Goal: Navigation & Orientation: Find specific page/section

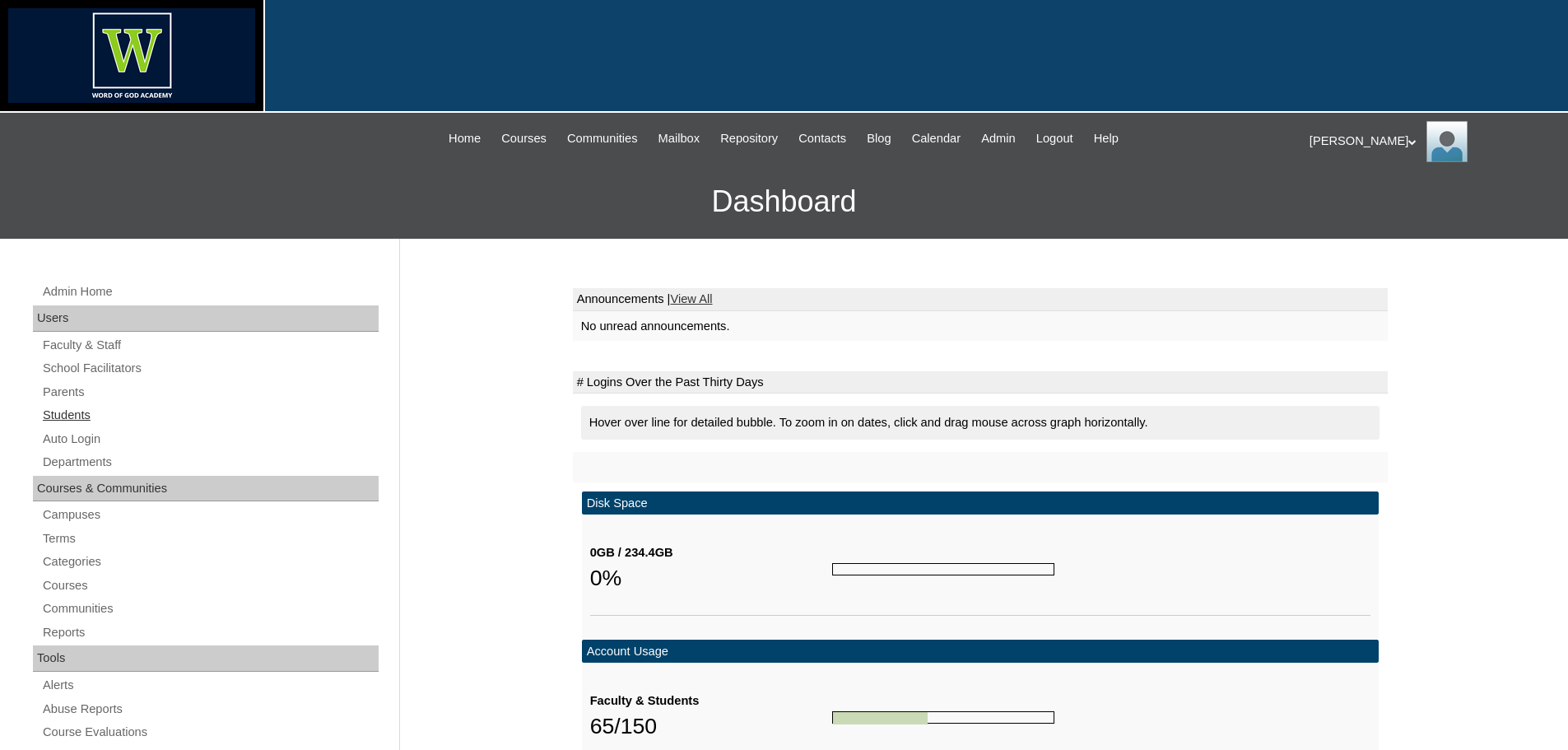
click at [82, 413] on link "Students" at bounding box center [210, 415] width 337 height 20
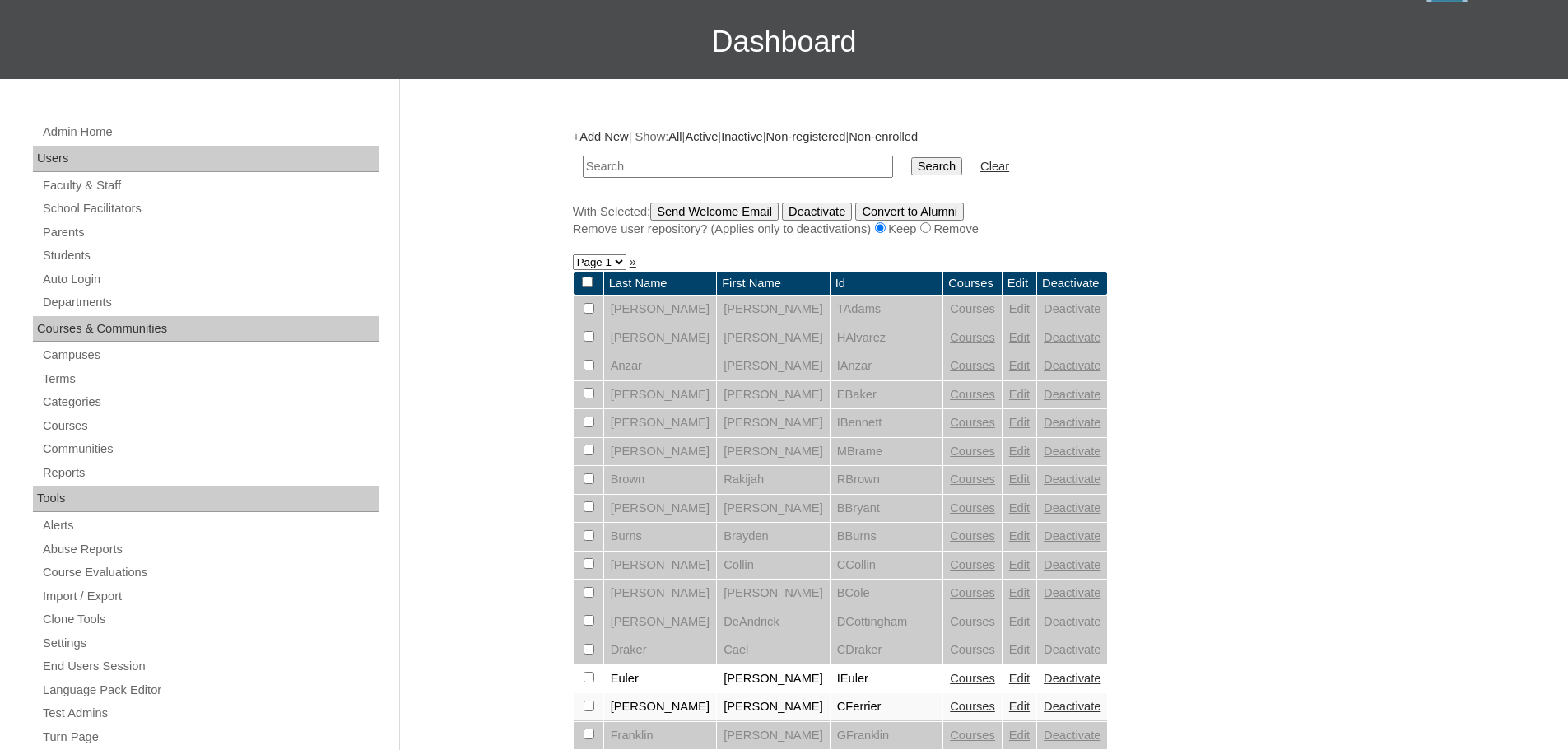
scroll to position [494, 0]
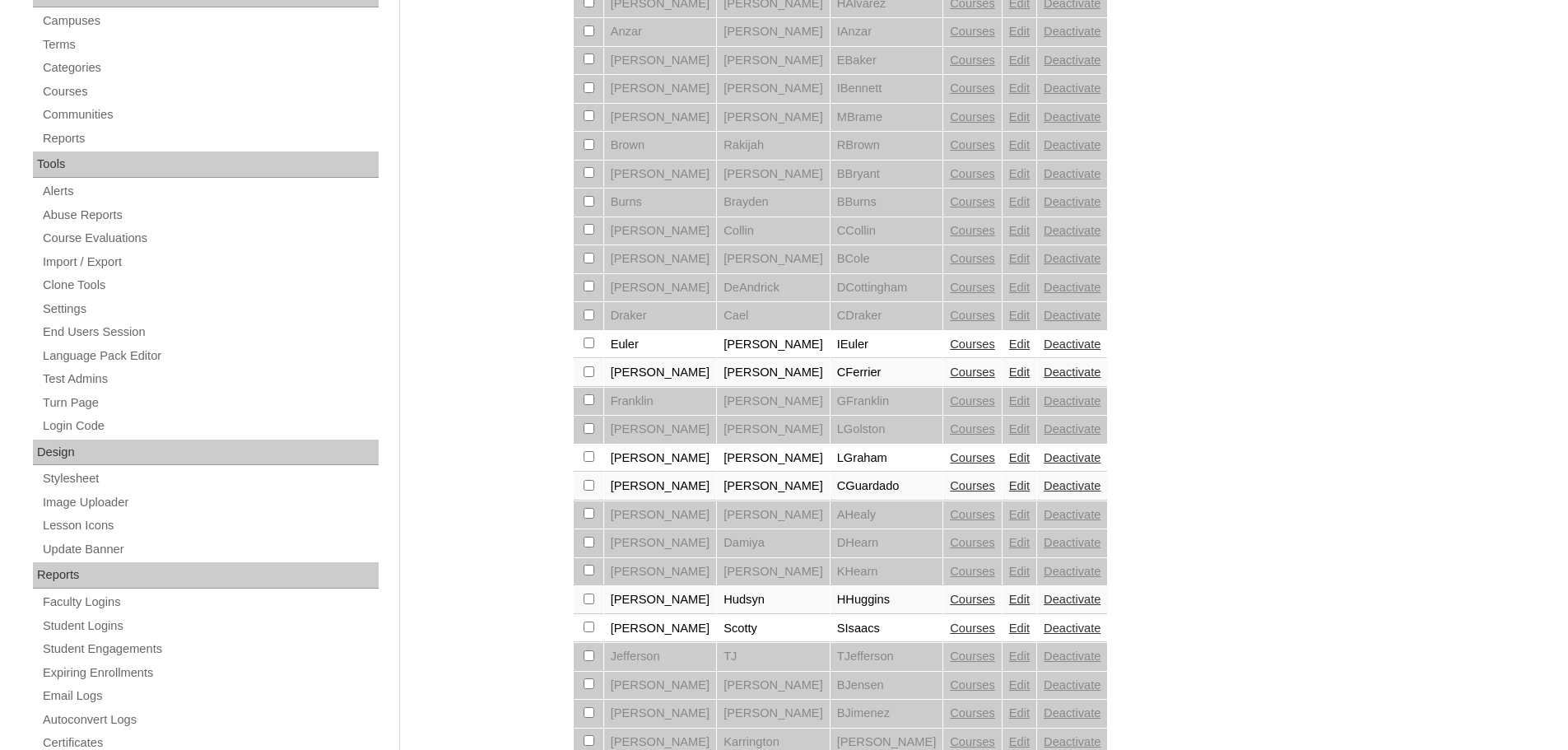
click at [950, 349] on link "Courses" at bounding box center [973, 344] width 46 height 14
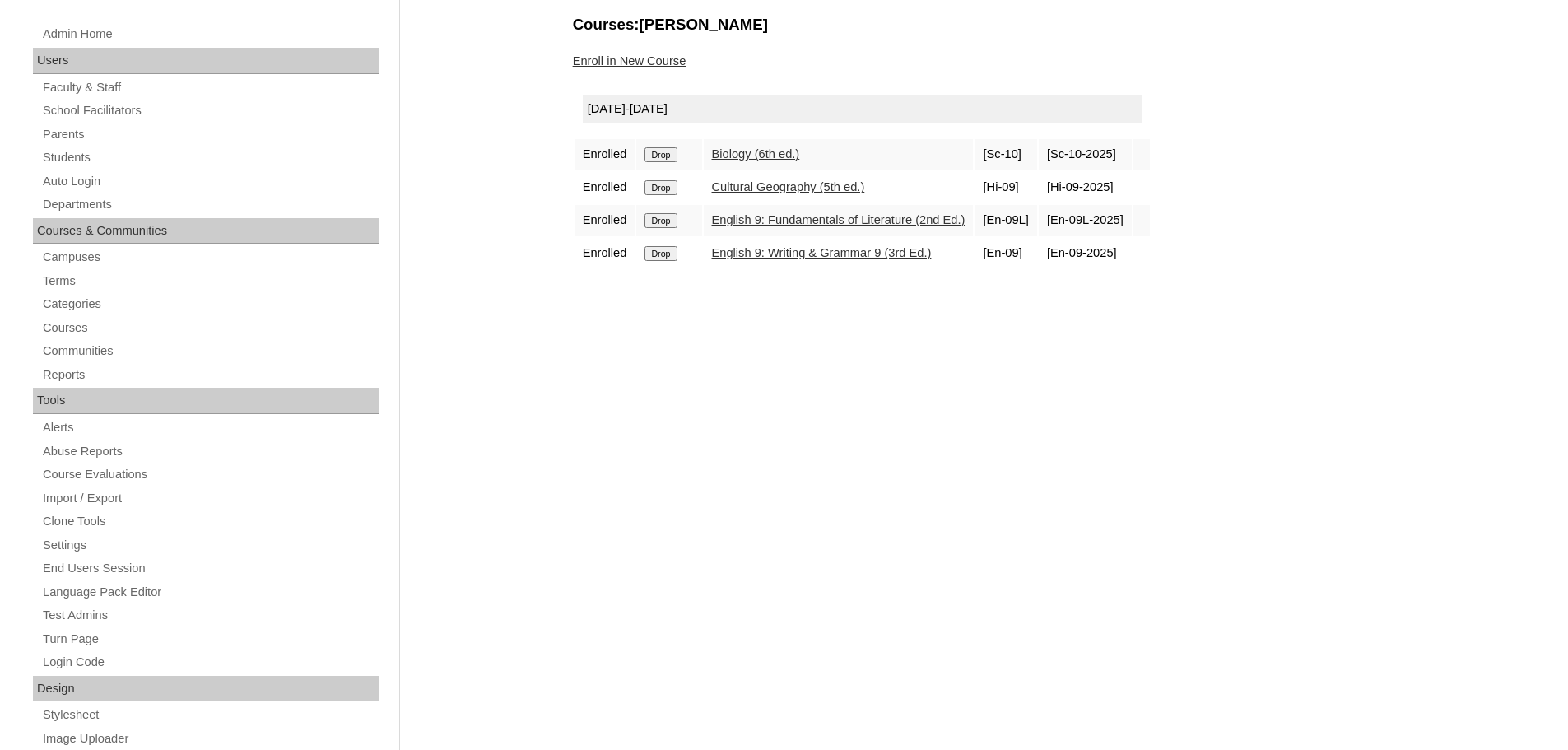
scroll to position [82, 0]
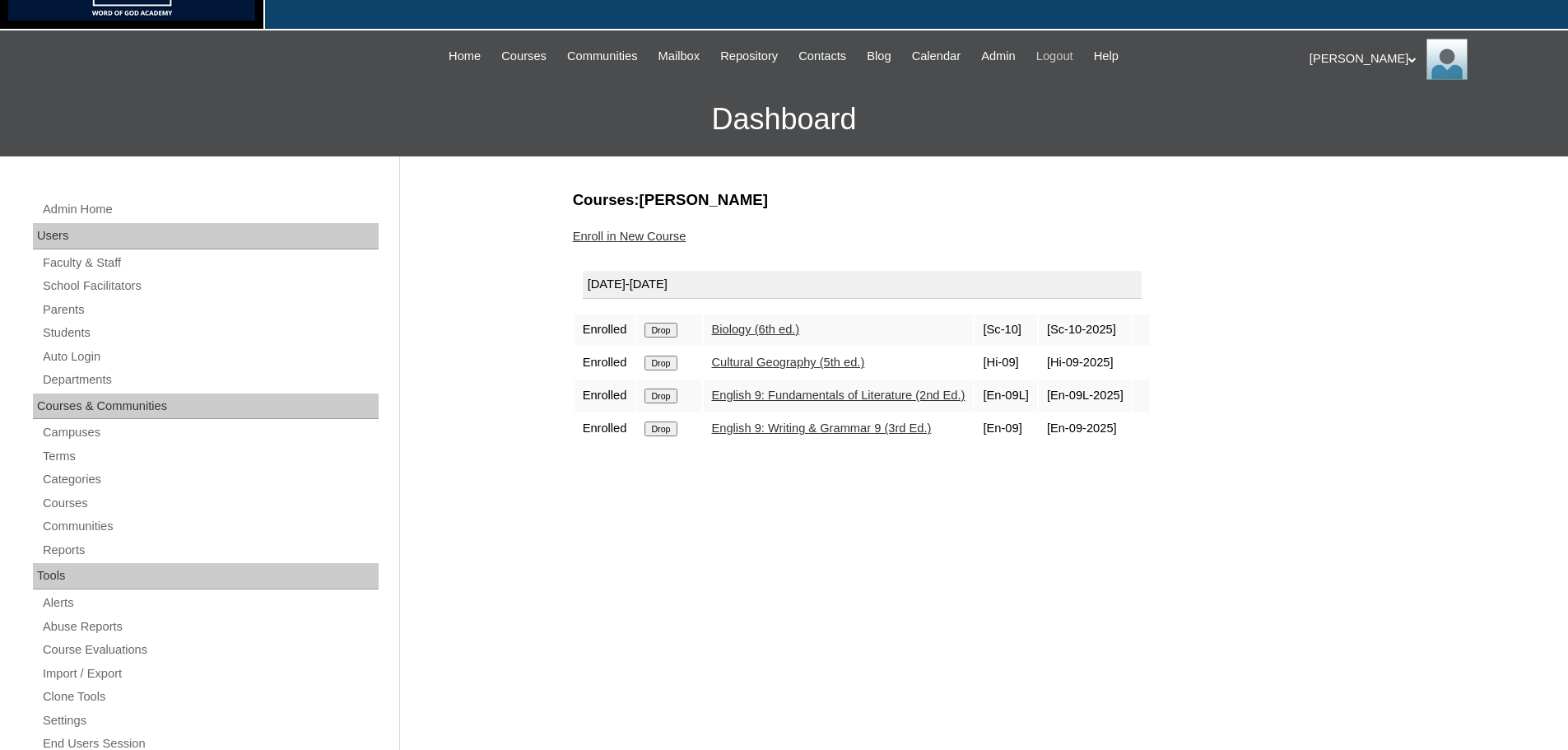
click at [1070, 55] on span "Logout" at bounding box center [1055, 56] width 37 height 19
